Goal: Task Accomplishment & Management: Manage account settings

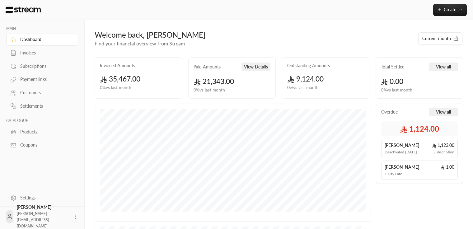
click at [72, 215] on icon at bounding box center [75, 217] width 6 height 6
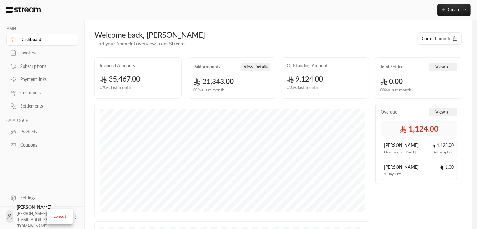
click at [24, 200] on div at bounding box center [238, 114] width 477 height 229
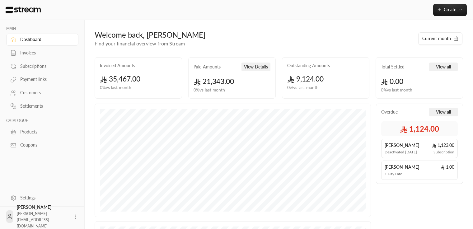
click at [17, 201] on link "Settings" at bounding box center [42, 198] width 72 height 12
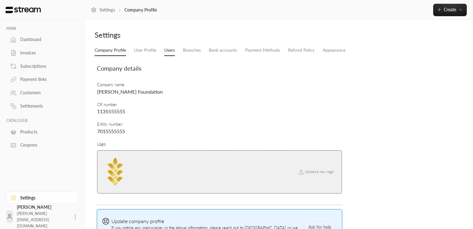
click at [167, 50] on link "Users" at bounding box center [169, 50] width 11 height 11
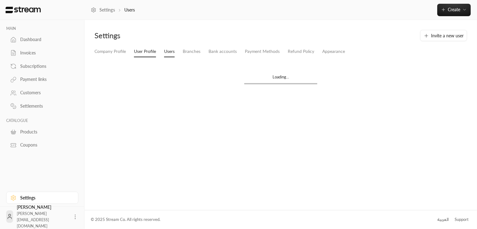
click at [144, 51] on link "User Profile" at bounding box center [145, 51] width 22 height 11
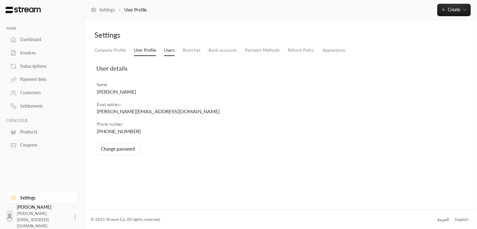
click at [169, 51] on link "Users" at bounding box center [169, 50] width 11 height 11
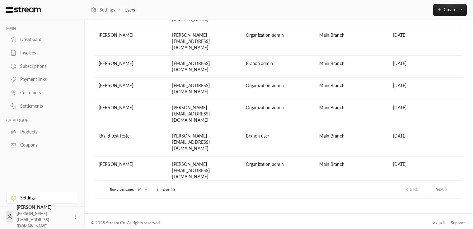
scroll to position [73, 0]
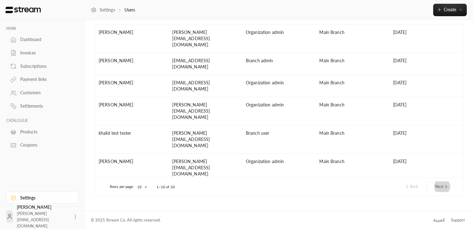
click at [449, 184] on button "Next" at bounding box center [441, 186] width 19 height 11
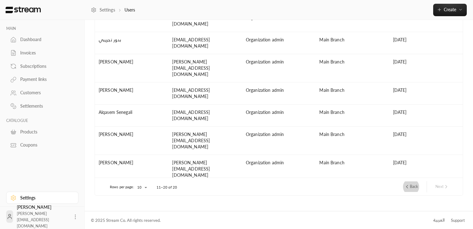
click at [413, 187] on button "Back" at bounding box center [410, 186] width 19 height 11
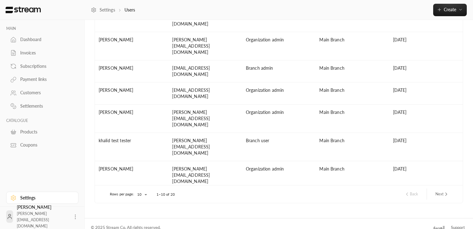
scroll to position [0, 0]
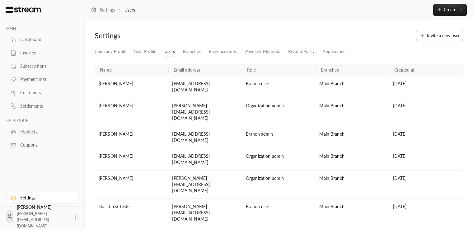
click at [426, 38] on button "Invite a new user" at bounding box center [439, 35] width 47 height 11
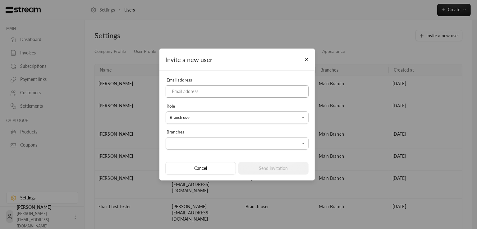
click at [245, 92] on input at bounding box center [237, 91] width 143 height 13
click at [208, 91] on input "[EMAIL_ADDRESS][DOMAIN_NAME]" at bounding box center [237, 91] width 143 height 13
click at [187, 119] on body "MAIN Dashboard Invoices Subscriptions Payment links Customers Settlements CATAL…" at bounding box center [238, 114] width 477 height 229
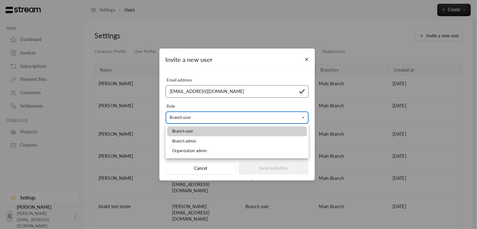
click at [187, 119] on div at bounding box center [238, 114] width 477 height 229
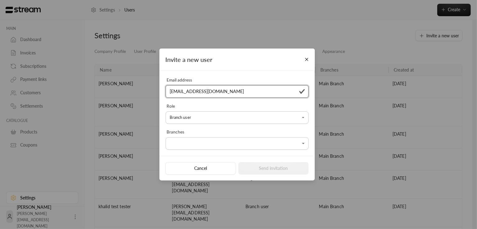
click at [191, 89] on input "[EMAIL_ADDRESS][DOMAIN_NAME]" at bounding box center [237, 91] width 143 height 13
type input "[EMAIL_ADDRESS][DOMAIN_NAME]"
click at [190, 117] on body "MAIN Dashboard Invoices Subscriptions Payment links Customers Settlements CATAL…" at bounding box center [238, 114] width 477 height 229
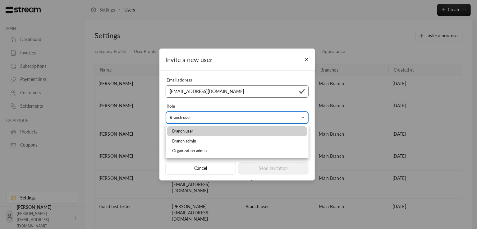
click at [187, 148] on span "Organization admin" at bounding box center [189, 151] width 35 height 6
type input "**********"
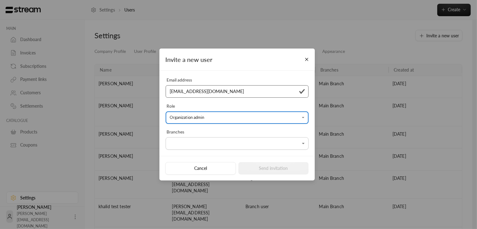
click at [190, 144] on body "MAIN Dashboard Invoices Subscriptions Payment links Customers Settlements CATAL…" at bounding box center [238, 114] width 477 height 229
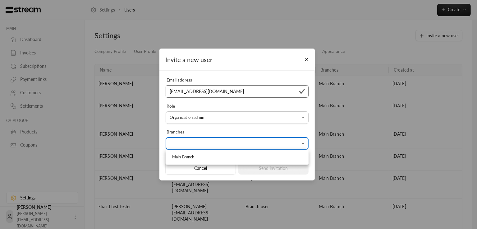
click at [184, 157] on span "Main Branch" at bounding box center [183, 157] width 22 height 6
type input "**********"
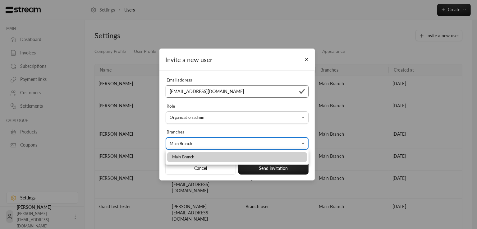
click at [256, 156] on li "Main Branch" at bounding box center [237, 157] width 140 height 10
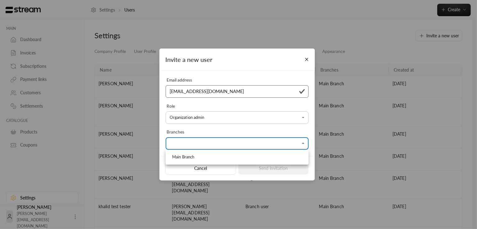
click at [246, 154] on li "Main Branch" at bounding box center [237, 157] width 140 height 10
type input "**********"
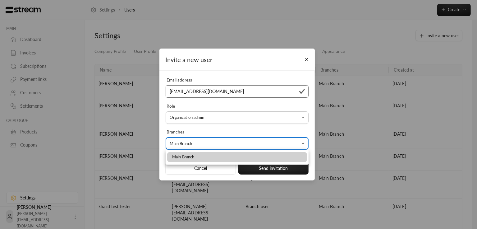
click at [262, 130] on div at bounding box center [238, 114] width 477 height 229
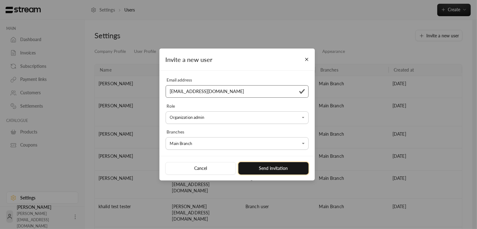
click at [260, 170] on button "Send invitation" at bounding box center [273, 168] width 71 height 12
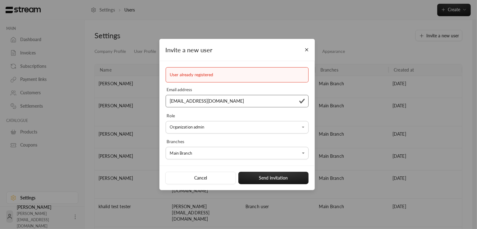
click at [143, 152] on div "**********" at bounding box center [238, 114] width 477 height 229
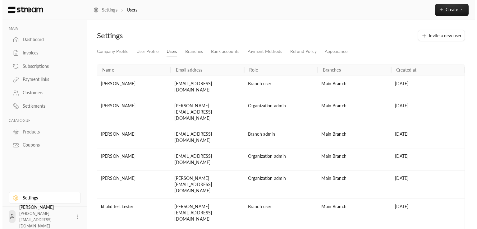
scroll to position [42, 0]
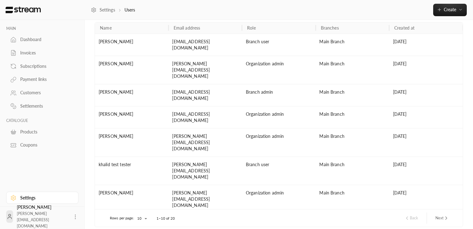
copy div "[EMAIL_ADDRESS][DOMAIN_NAME]"
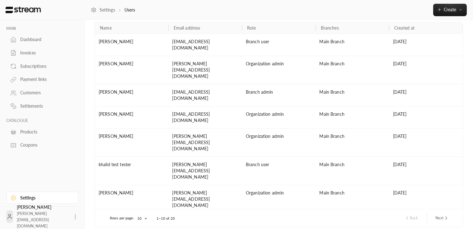
click at [72, 218] on icon at bounding box center [75, 217] width 6 height 6
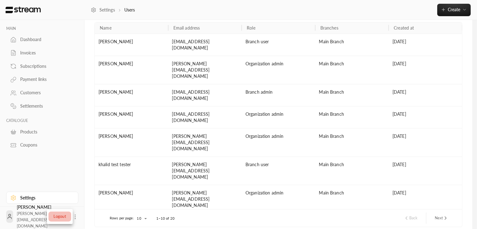
click at [60, 219] on li "Logout" at bounding box center [60, 216] width 23 height 10
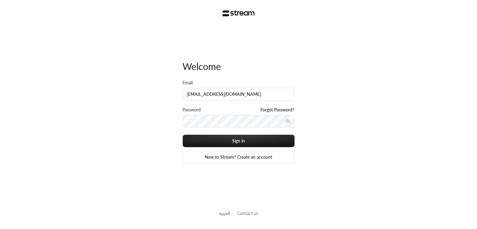
click at [275, 111] on link "Forgot Password?" at bounding box center [278, 110] width 34 height 6
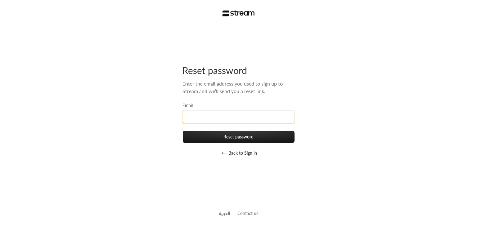
click at [252, 116] on input "Email" at bounding box center [239, 116] width 112 height 13
paste input "[EMAIL_ADDRESS][DOMAIN_NAME]"
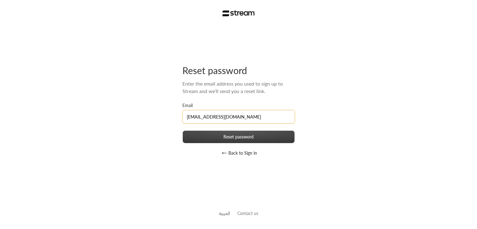
type input "[EMAIL_ADDRESS][DOMAIN_NAME]"
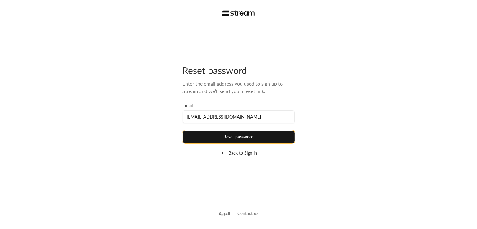
click at [239, 138] on button "Reset password" at bounding box center [239, 137] width 112 height 12
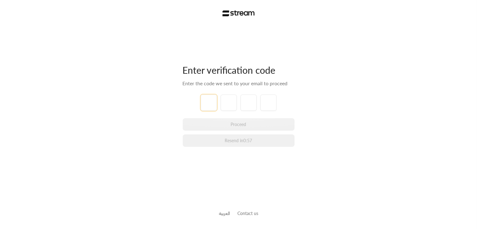
type input "1"
type input "2"
type input "3"
type input "4"
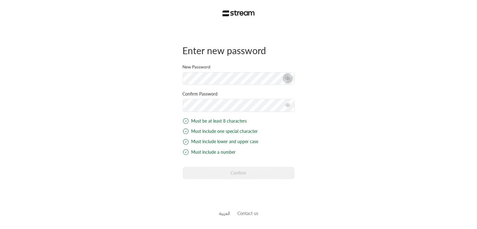
click at [291, 76] on button "toggle password visibility" at bounding box center [288, 78] width 10 height 10
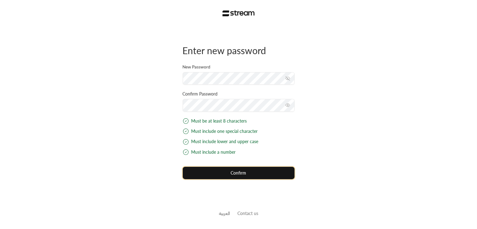
click at [252, 173] on button "Confirm" at bounding box center [239, 173] width 112 height 12
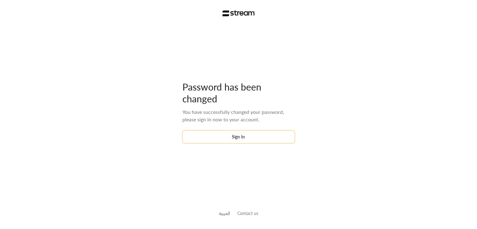
click at [248, 135] on button "Sign In" at bounding box center [239, 137] width 112 height 12
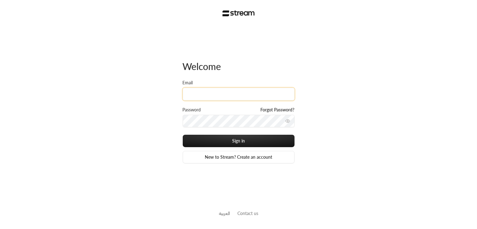
click at [213, 97] on input "Email" at bounding box center [239, 94] width 112 height 13
click at [203, 133] on div "Password Forgot Password?" at bounding box center [239, 121] width 112 height 28
click at [194, 91] on input "Email" at bounding box center [239, 94] width 112 height 13
click at [214, 95] on input "[EMAIL_ADDRESS][DOMAIN_NAME]" at bounding box center [239, 94] width 112 height 13
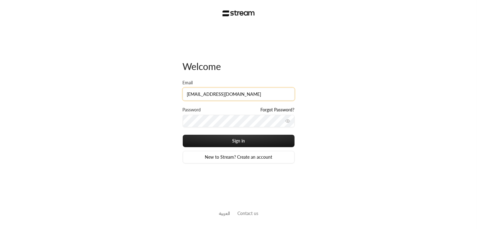
type input "[EMAIL_ADDRESS][DOMAIN_NAME]"
click at [198, 112] on label "Password" at bounding box center [192, 110] width 18 height 6
click at [183, 135] on button "Sign in" at bounding box center [239, 141] width 112 height 12
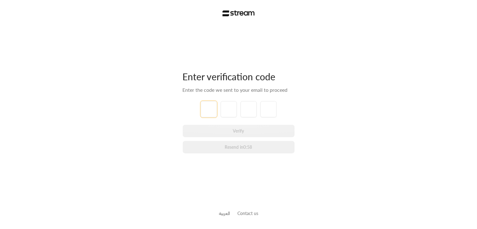
type input "1"
type input "2"
type input "3"
type input "4"
